Goal: Task Accomplishment & Management: Manage account settings

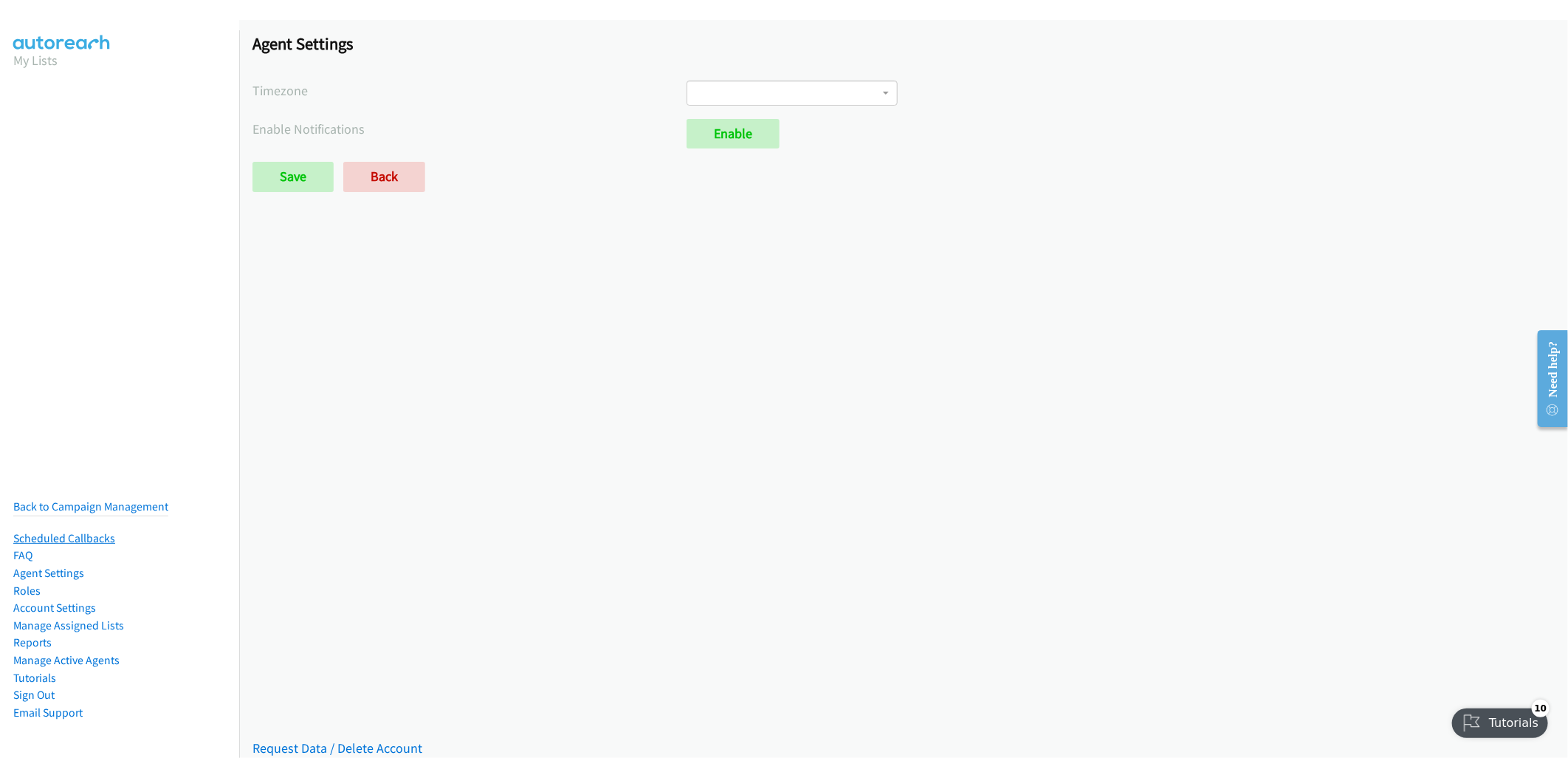
drag, startPoint x: 28, startPoint y: 571, endPoint x: 96, endPoint y: 530, distance: 79.4
click at [28, 584] on link "Roles" at bounding box center [27, 590] width 28 height 14
click at [41, 582] on li "Roles" at bounding box center [90, 591] width 155 height 18
click at [34, 584] on link "Roles" at bounding box center [27, 590] width 28 height 14
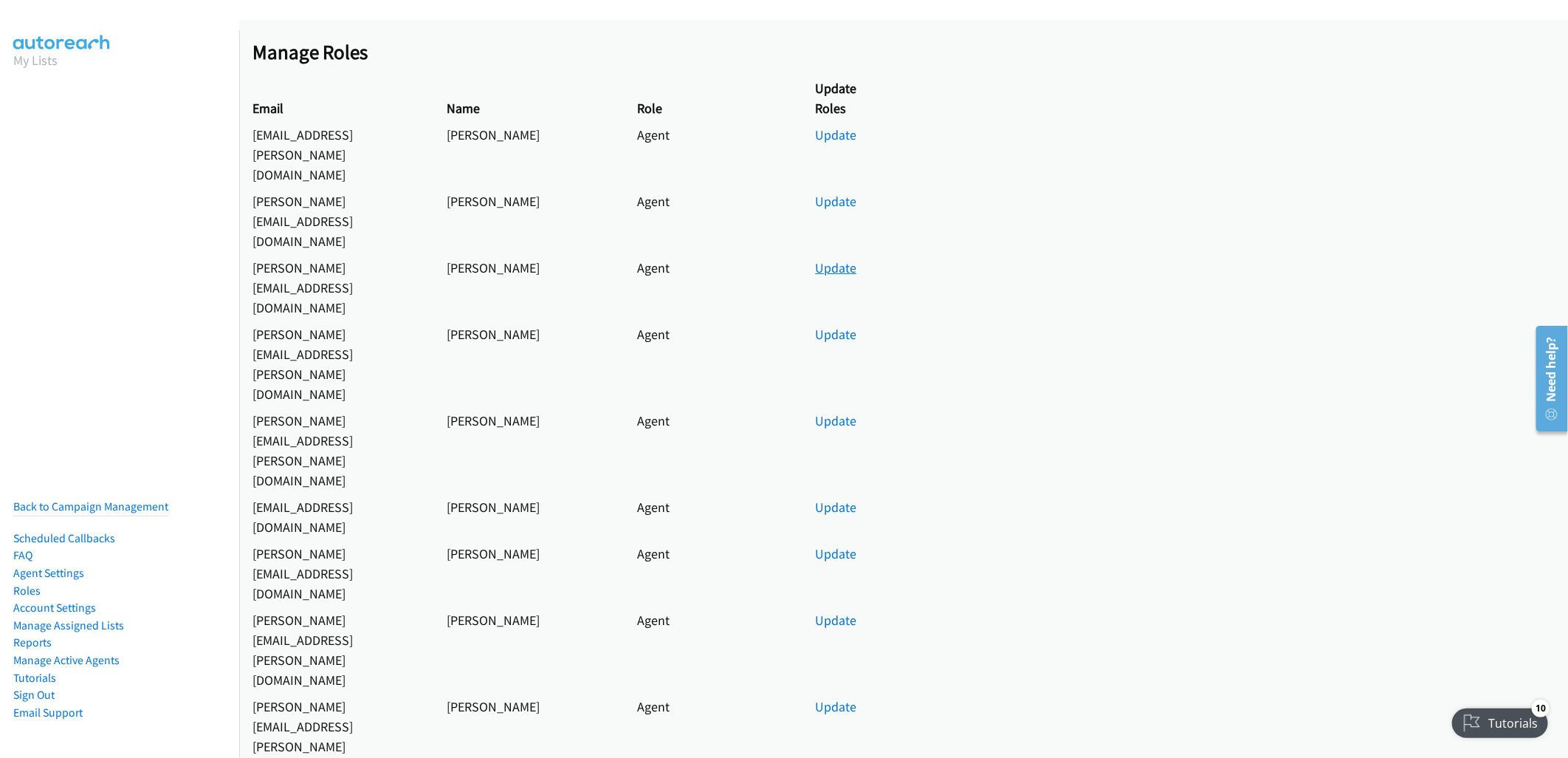
click at [837, 259] on link "Update" at bounding box center [836, 267] width 41 height 17
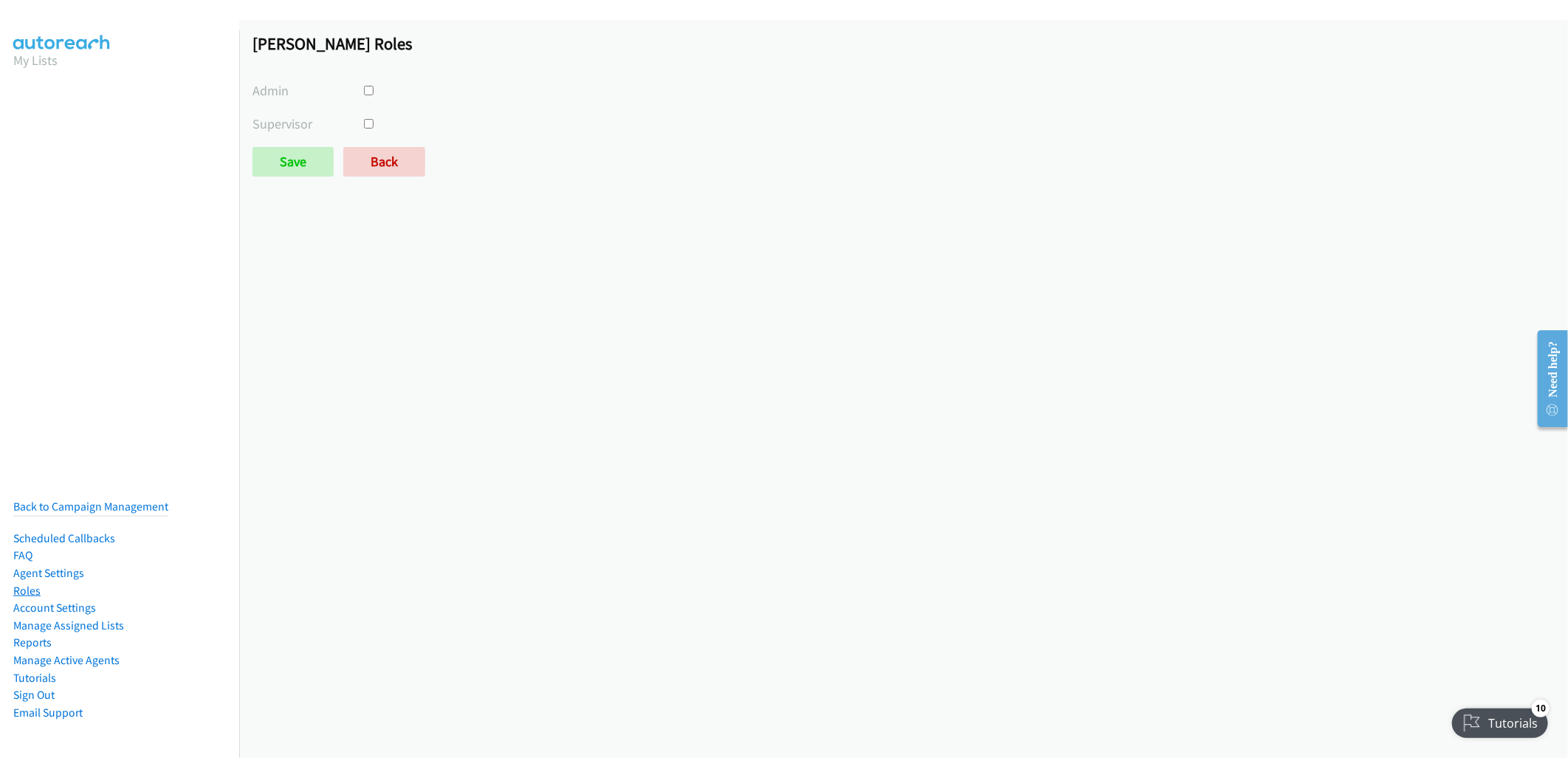
click at [39, 584] on link "Roles" at bounding box center [27, 590] width 28 height 14
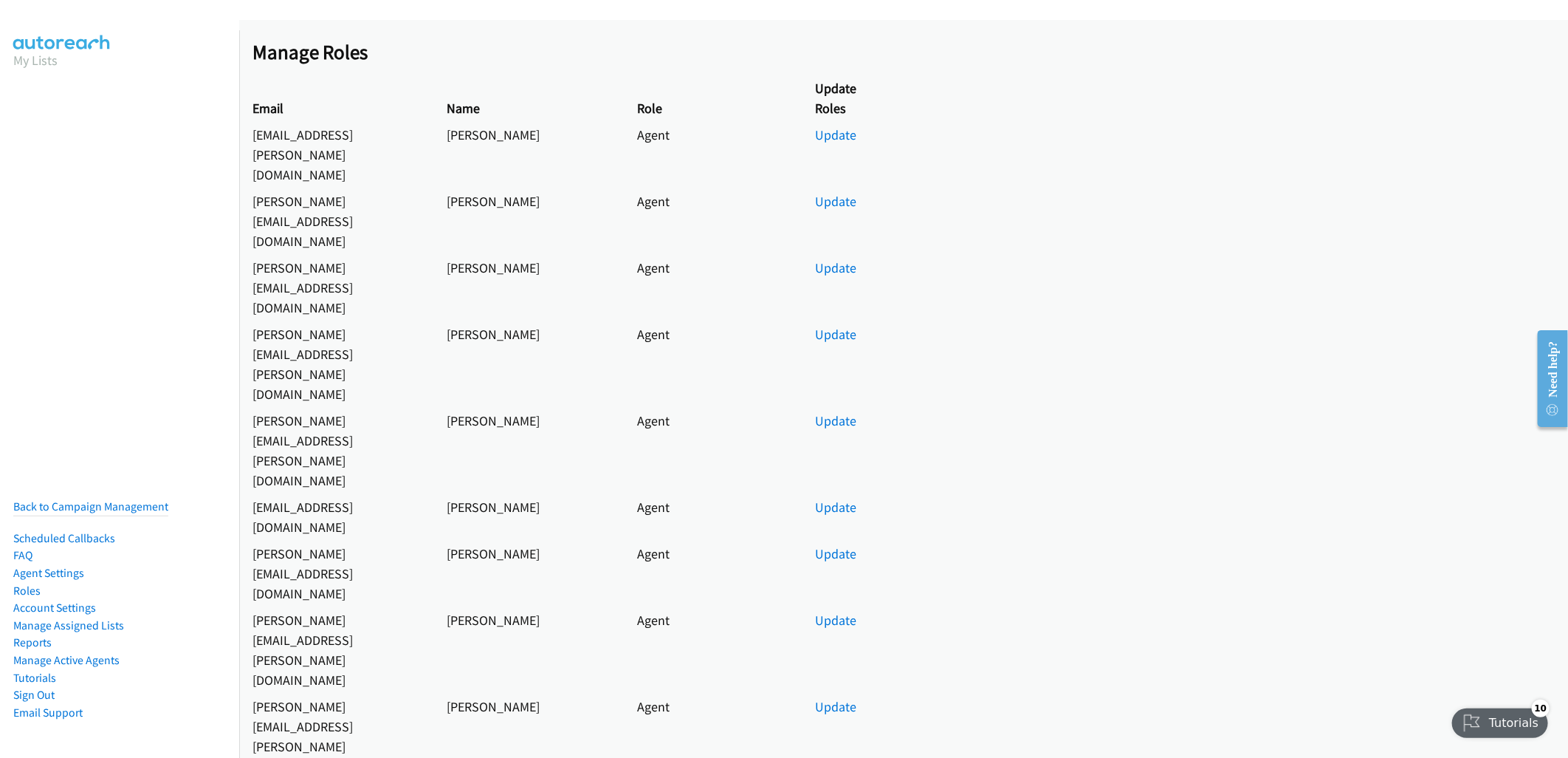
click at [1527, 726] on div "Tutorials" at bounding box center [1500, 722] width 98 height 29
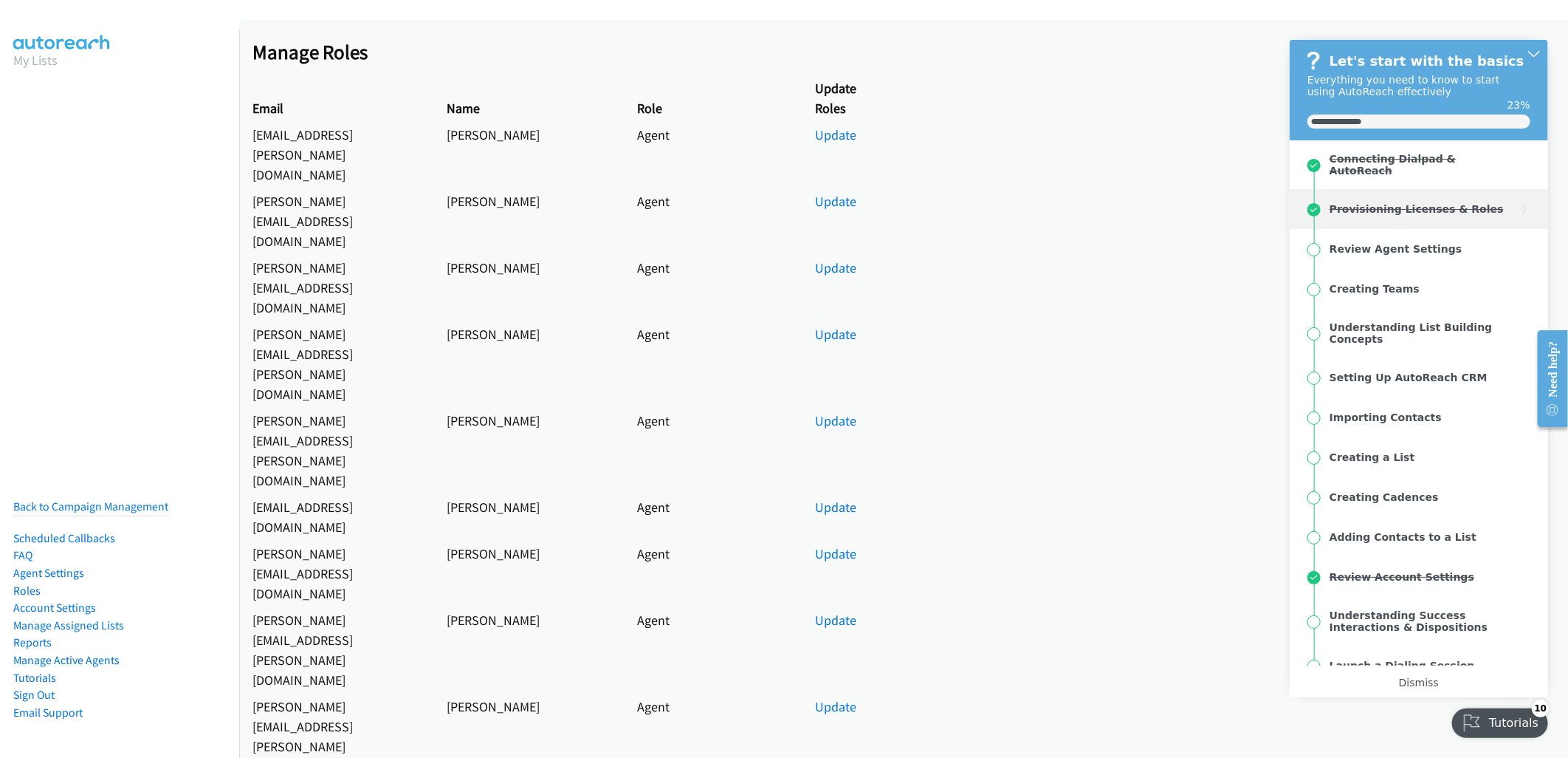
click at [1440, 203] on div "Provisioning Licenses & Roles" at bounding box center [1415, 209] width 174 height 12
